Goal: Task Accomplishment & Management: Complete application form

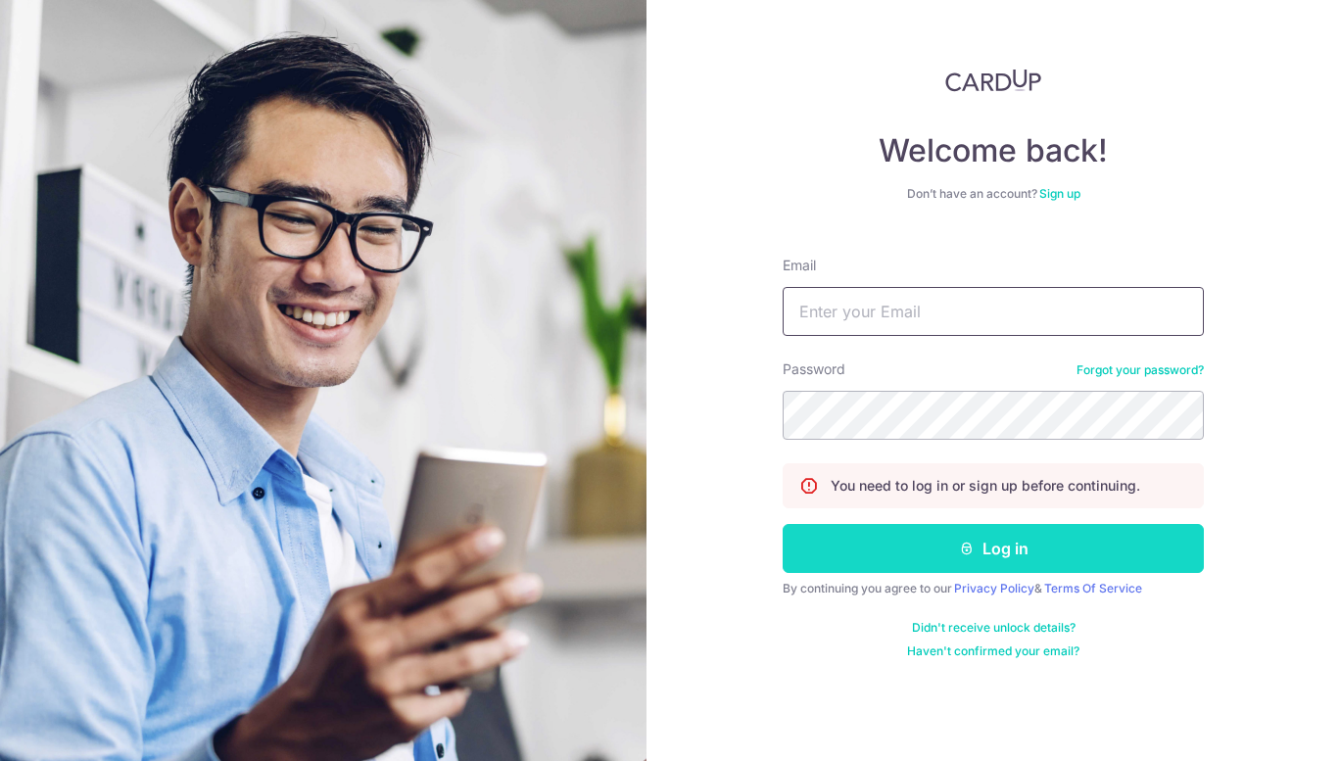
type input "[EMAIL_ADDRESS][DOMAIN_NAME]"
click at [997, 542] on button "Log in" at bounding box center [993, 548] width 421 height 49
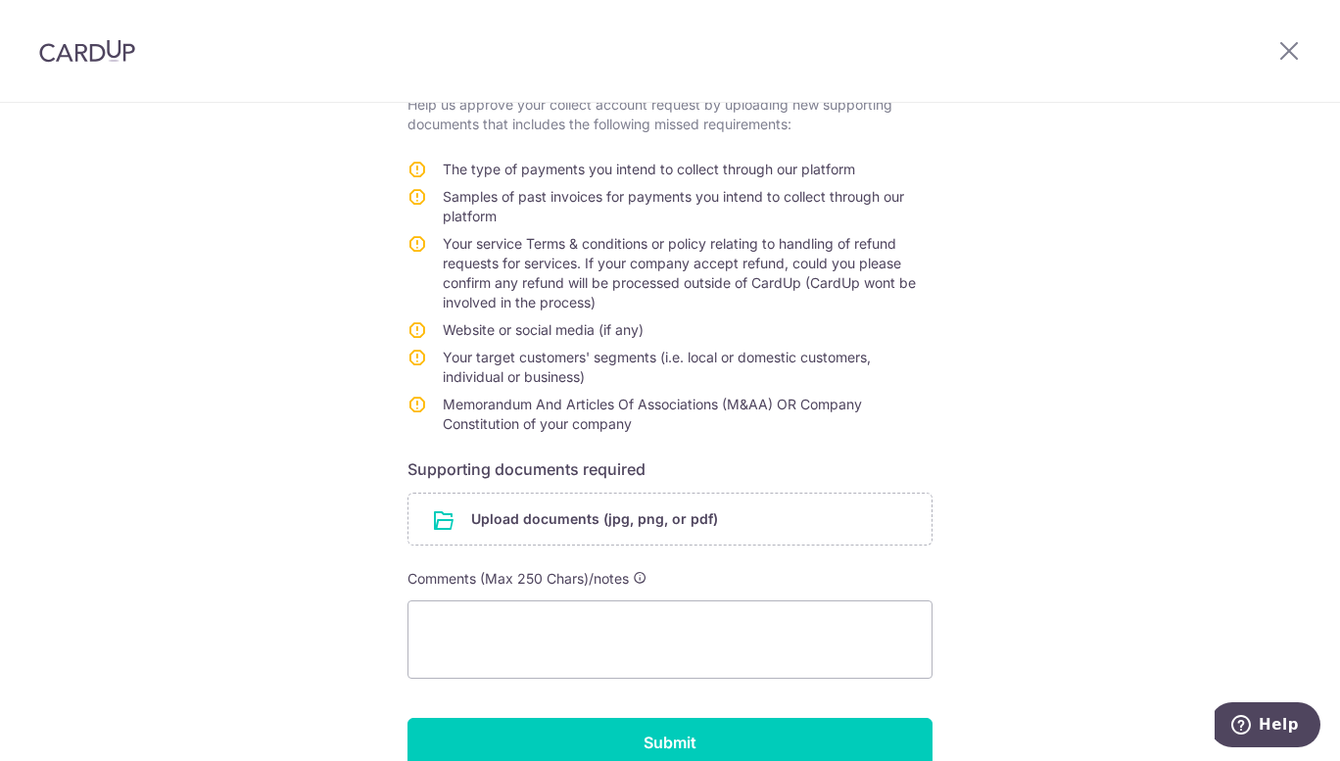
scroll to position [360, 0]
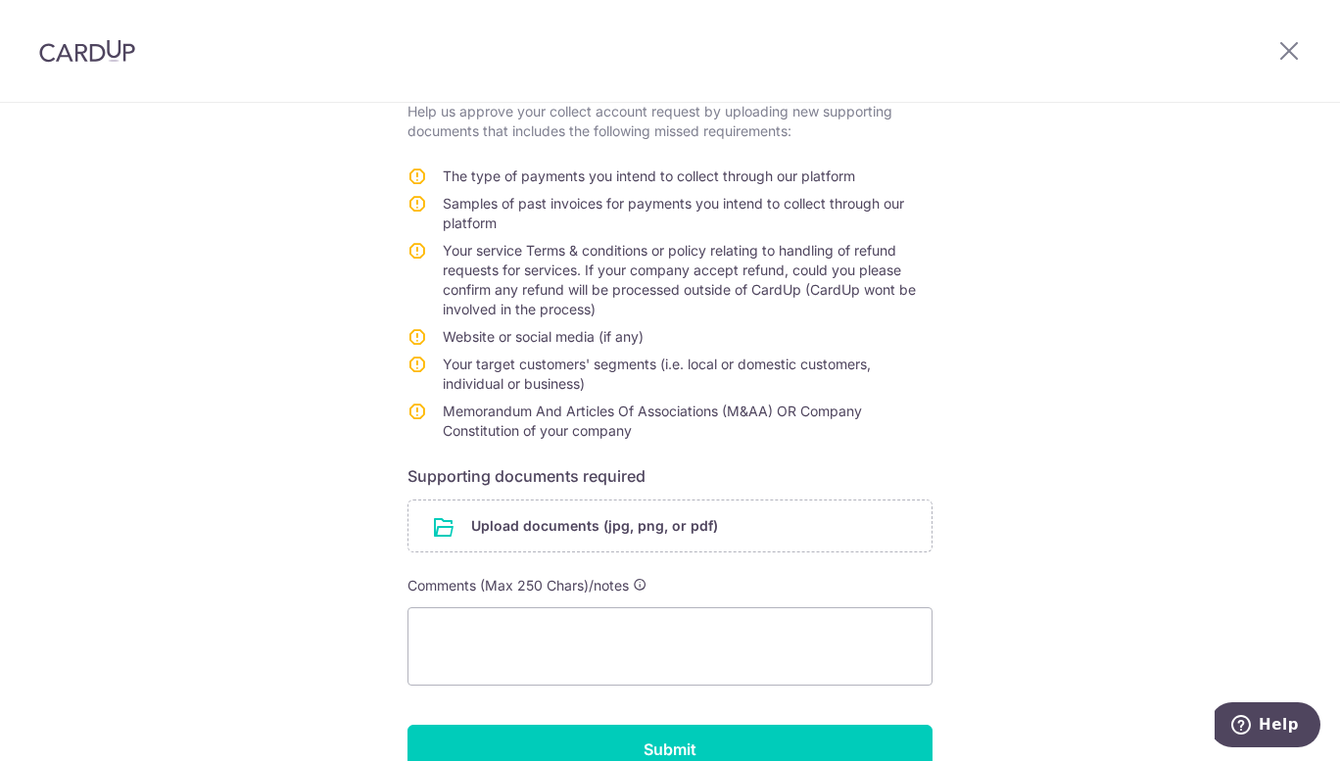
drag, startPoint x: 449, startPoint y: 180, endPoint x: 848, endPoint y: 180, distance: 398.8
click at [848, 180] on span "The type of payments you intend to collect through our platform" at bounding box center [649, 176] width 413 height 17
click at [1030, 410] on div "Help us onboard you smoothly! Your details Company name FIFTYCENT ENTERTAINMENT…" at bounding box center [670, 304] width 1340 height 1123
